Goal: Information Seeking & Learning: Learn about a topic

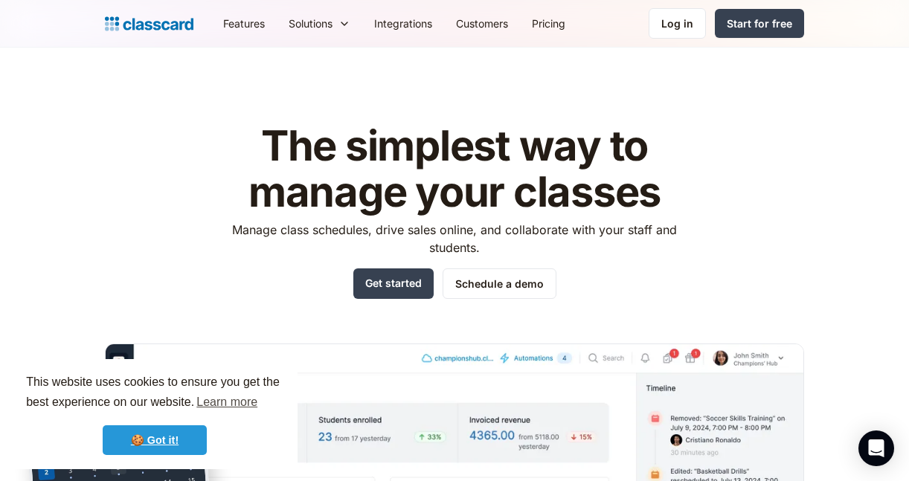
click at [137, 451] on link "🍪 Got it!" at bounding box center [155, 441] width 104 height 30
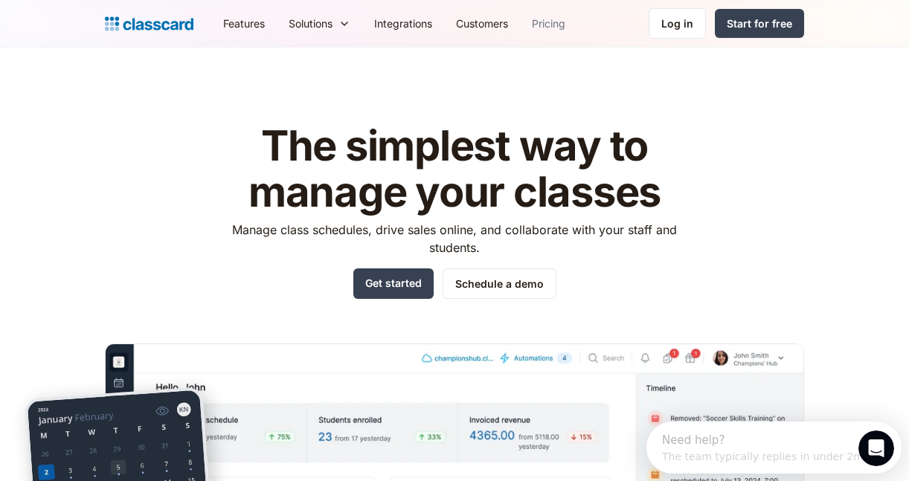
click at [557, 31] on link "Pricing" at bounding box center [548, 23] width 57 height 33
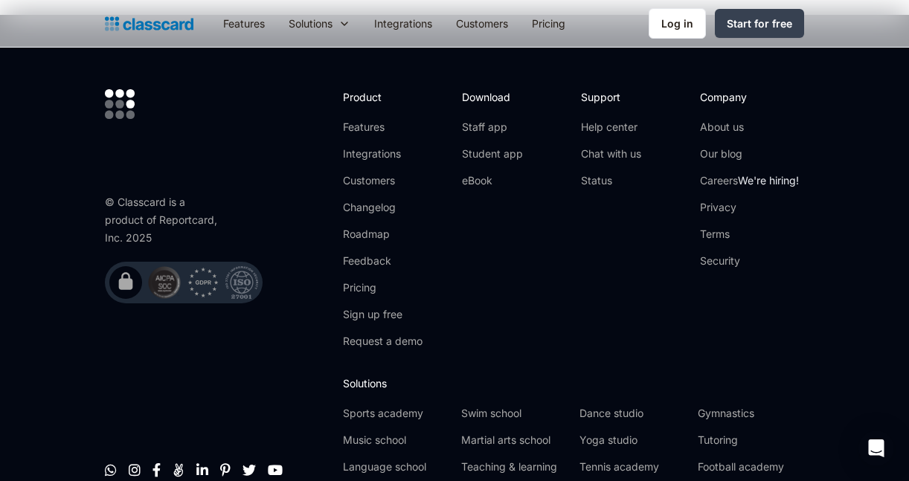
scroll to position [3072, 0]
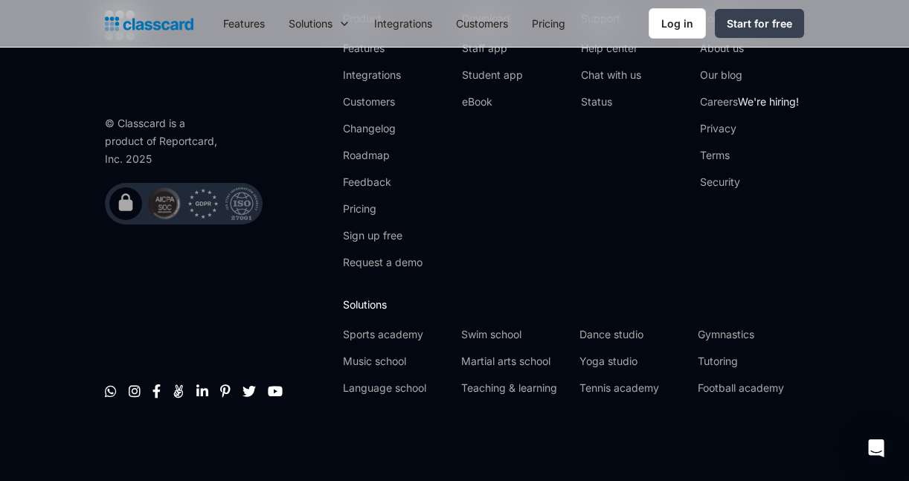
click at [15, 281] on footer "© Classcard is a product of Reportcard, Inc. 2025         Product Featu…" at bounding box center [454, 209] width 909 height 546
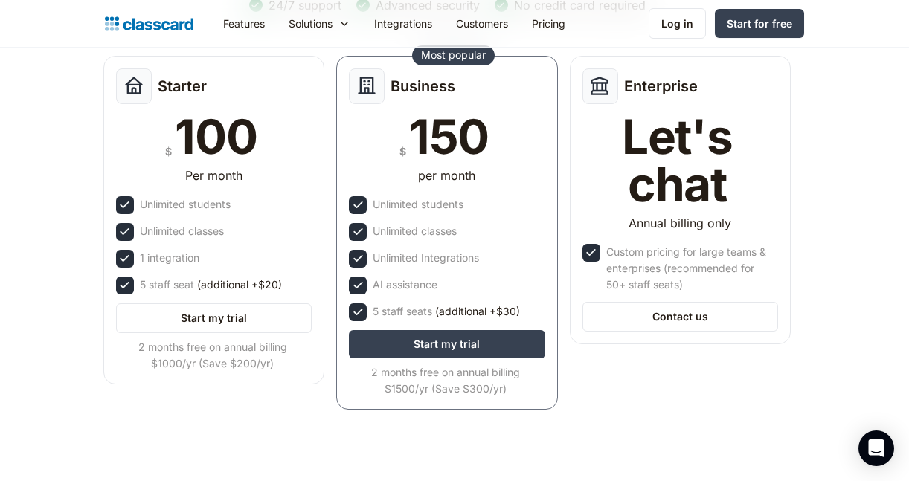
scroll to position [0, 0]
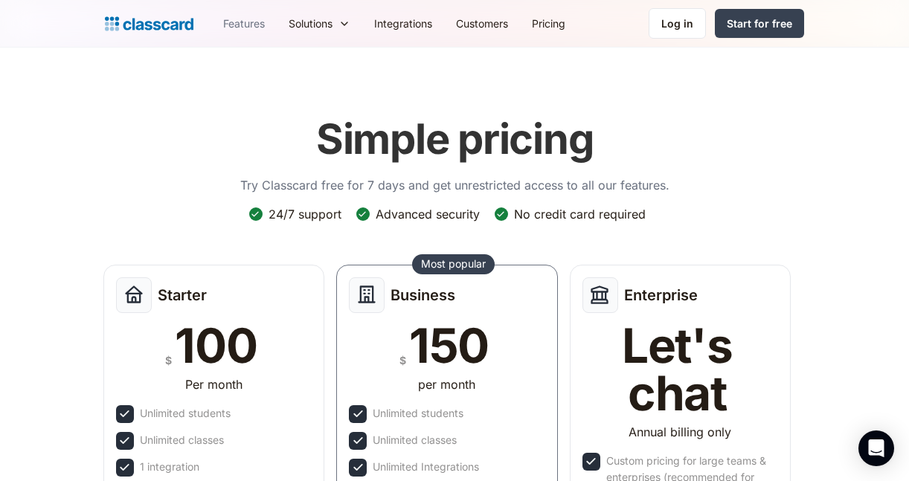
click at [260, 30] on link "Features" at bounding box center [243, 23] width 65 height 33
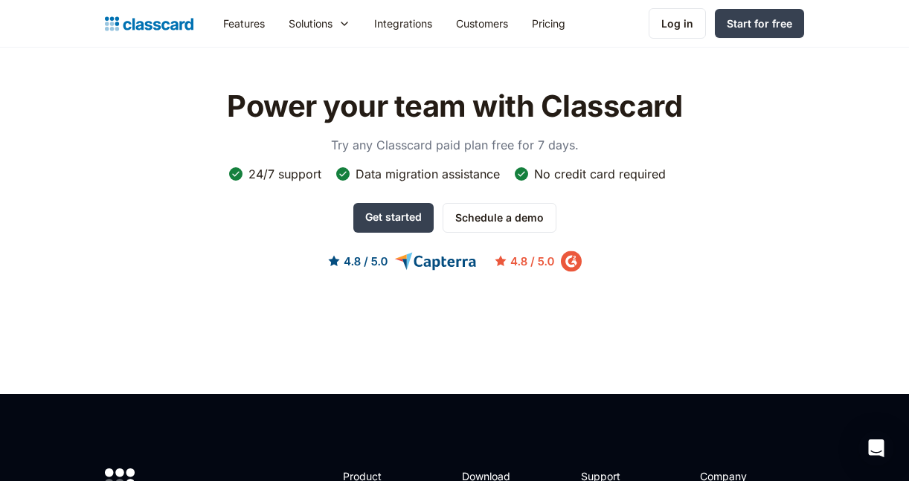
scroll to position [4159, 0]
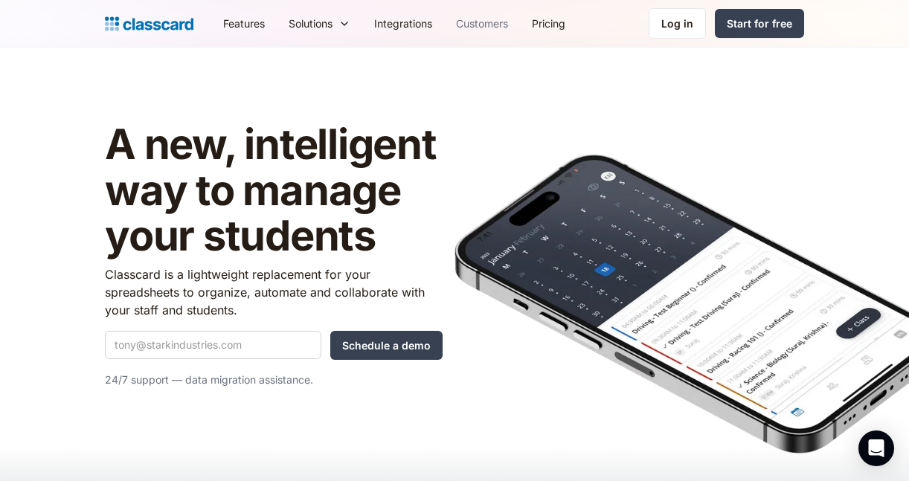
click at [484, 31] on link "Customers" at bounding box center [482, 23] width 76 height 33
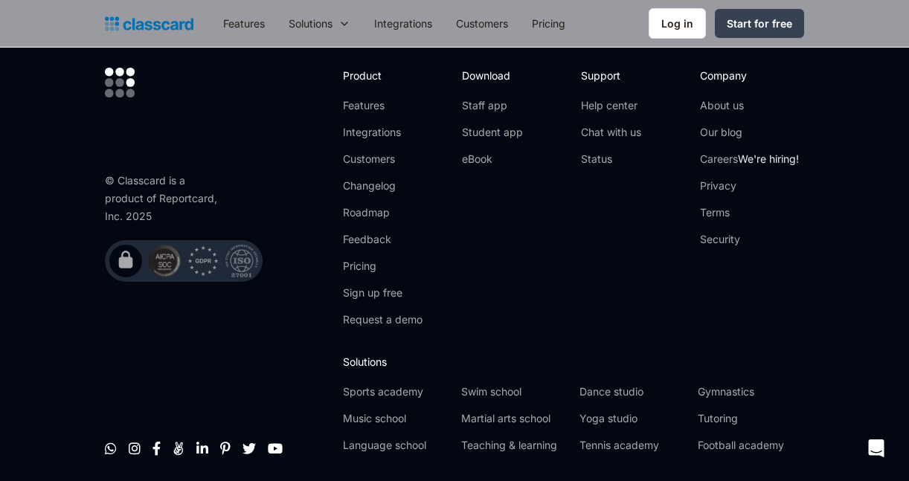
scroll to position [1847, 0]
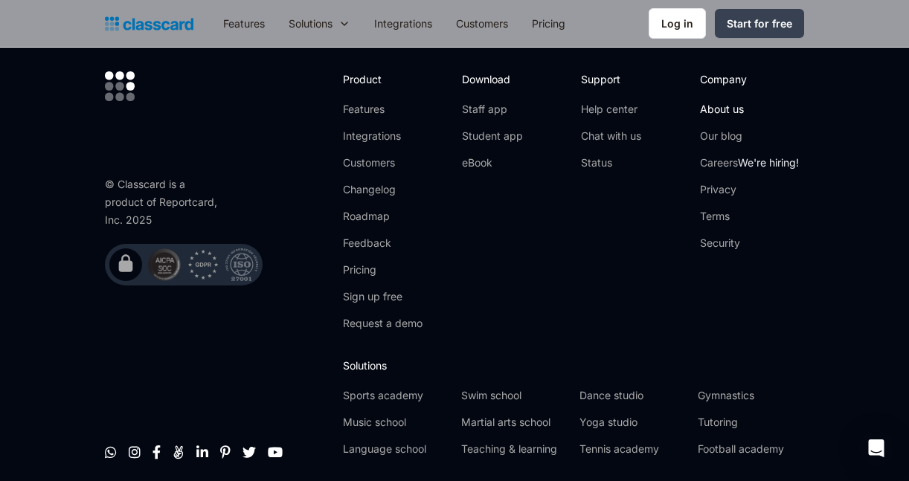
click at [706, 115] on link "About us" at bounding box center [749, 109] width 99 height 15
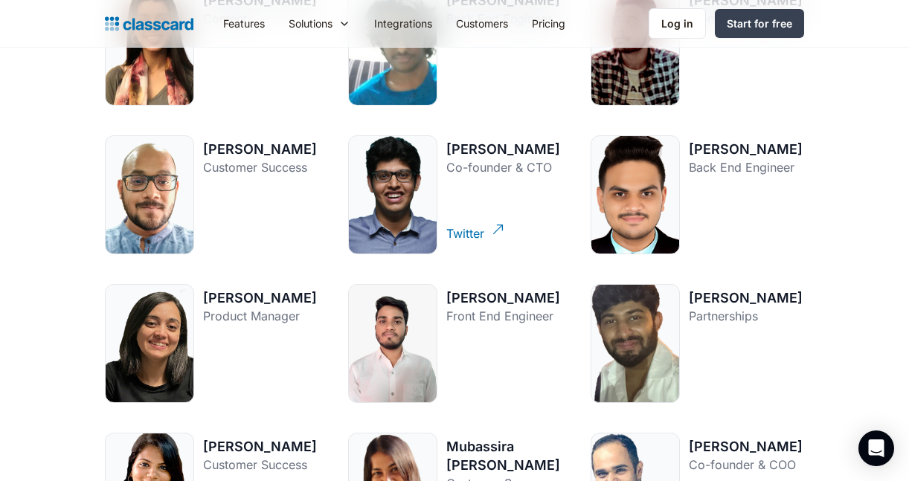
scroll to position [1899, 0]
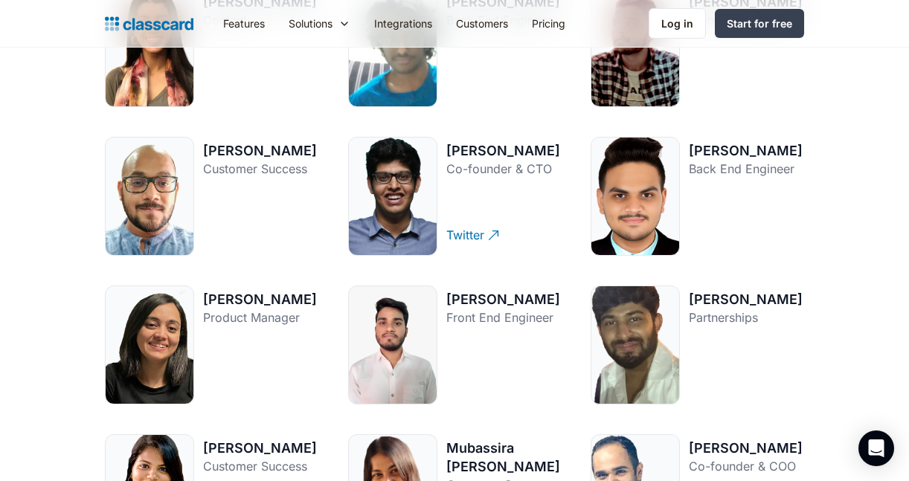
click at [715, 298] on div "[PERSON_NAME]" at bounding box center [746, 299] width 114 height 19
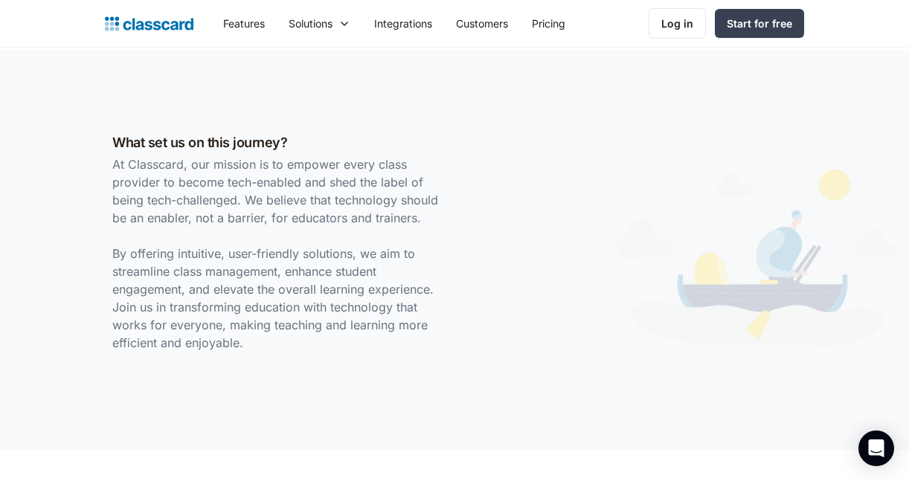
scroll to position [0, 0]
